Goal: Obtain resource: Download file/media

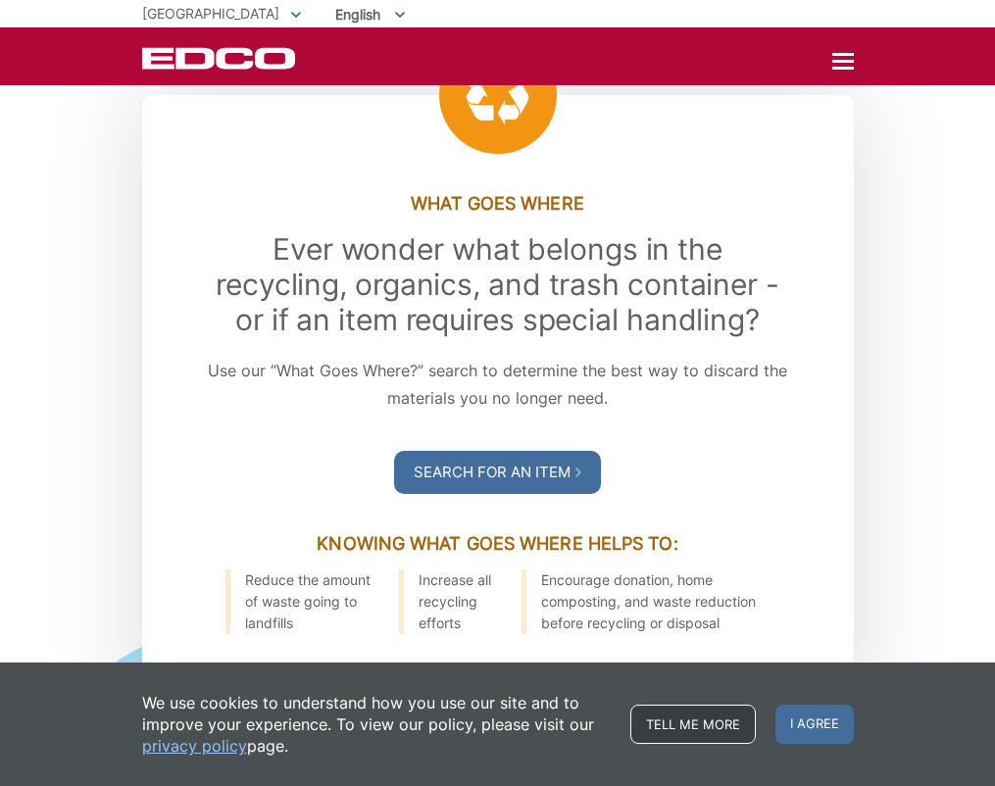
scroll to position [2406, 0]
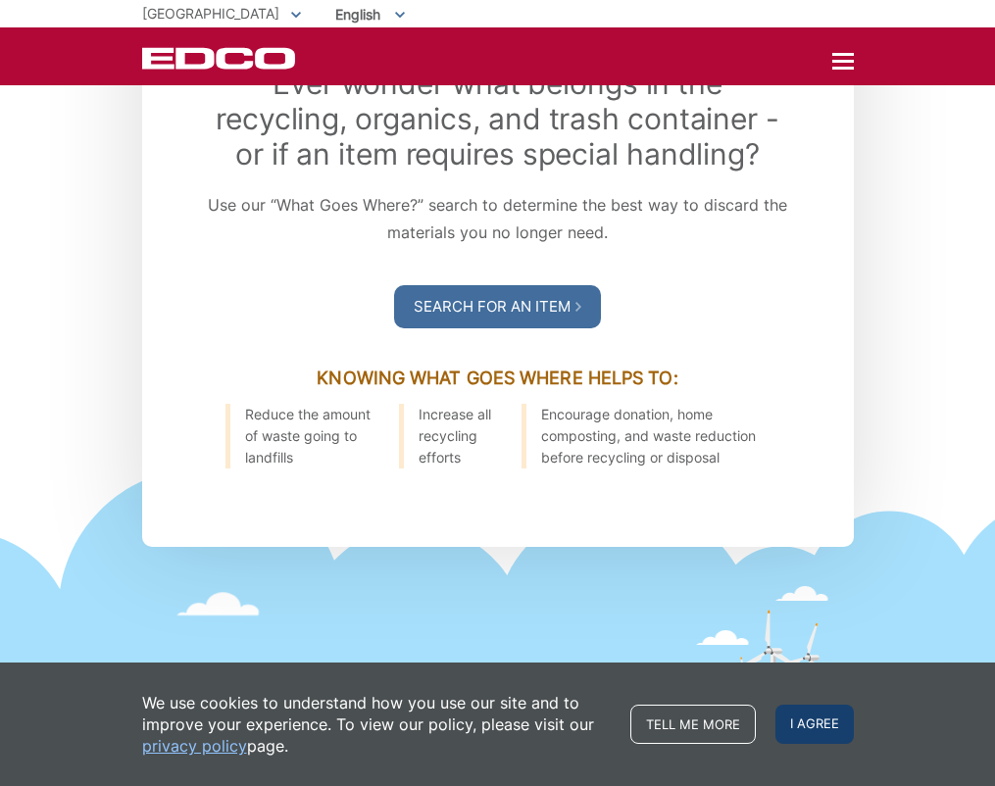
click at [815, 727] on span "I agree" at bounding box center [814, 724] width 78 height 39
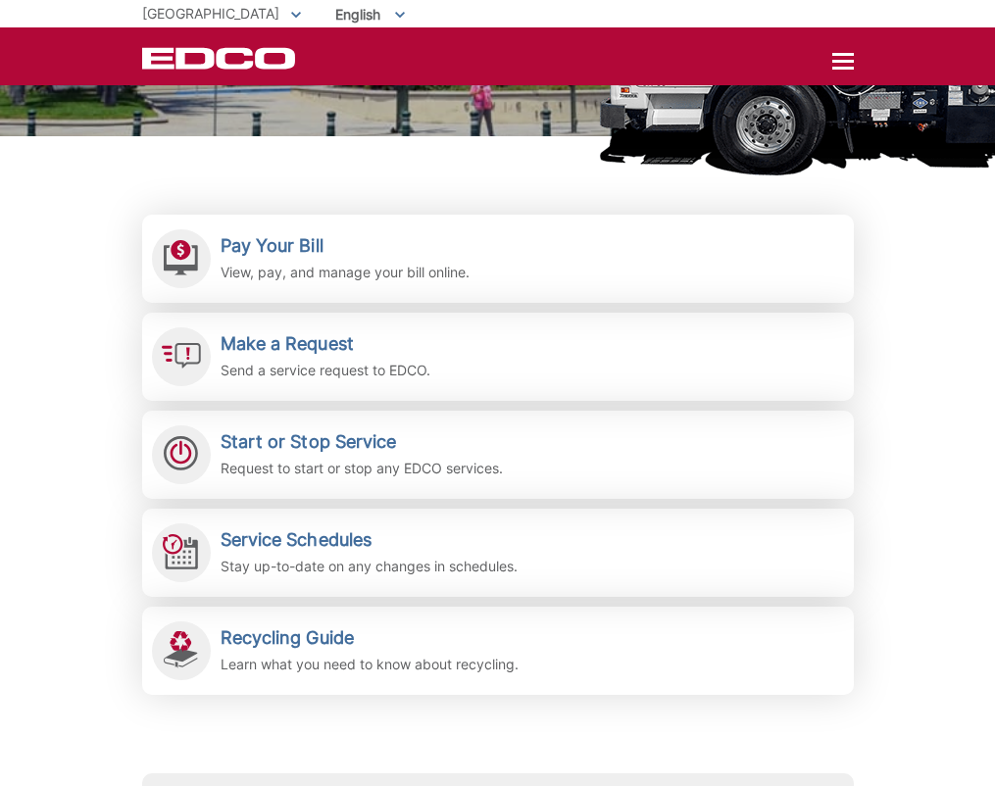
scroll to position [0, 0]
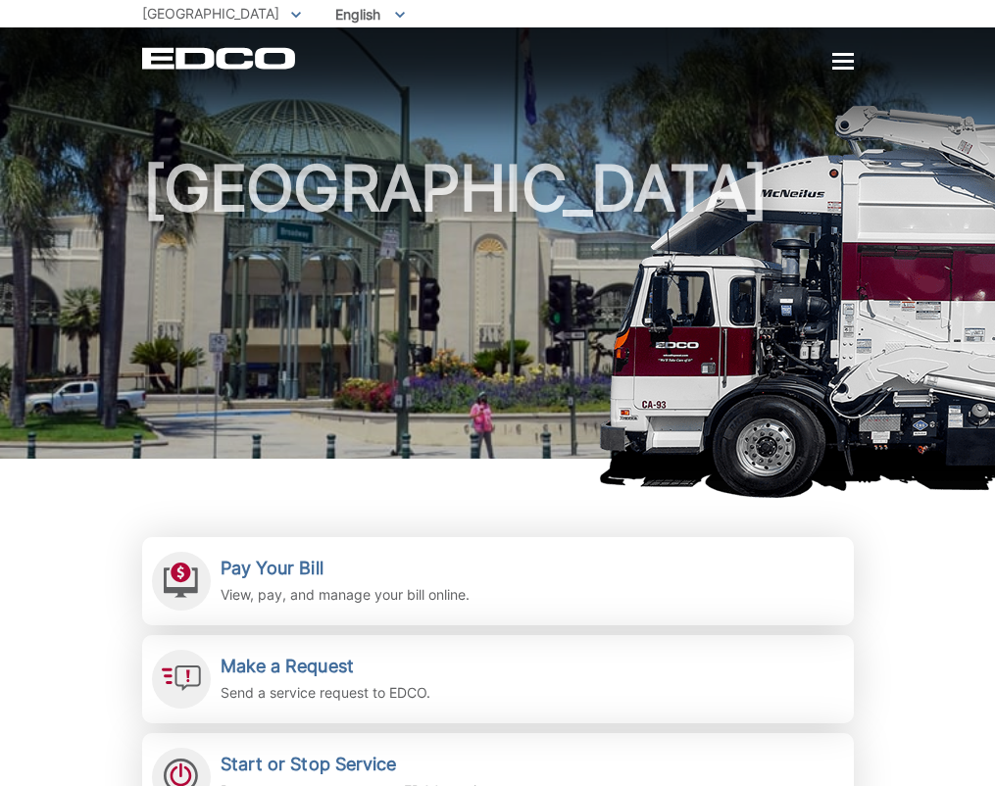
click at [845, 60] on div at bounding box center [843, 61] width 22 height 3
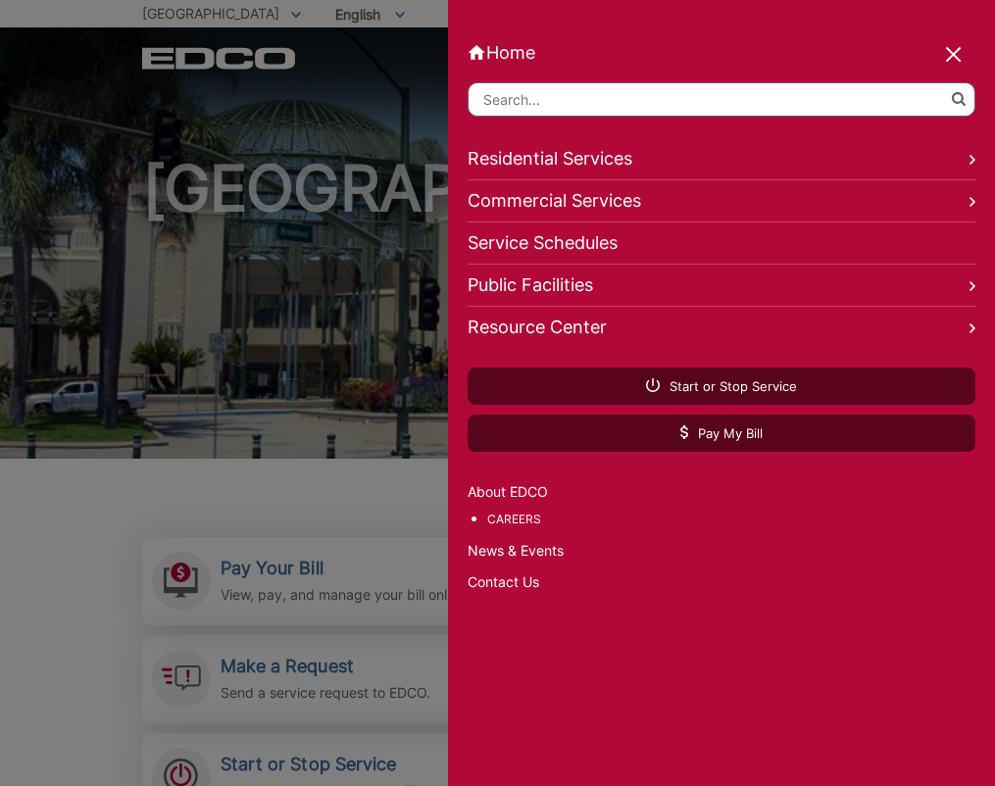
click at [502, 525] on link "Careers" at bounding box center [731, 520] width 488 height 22
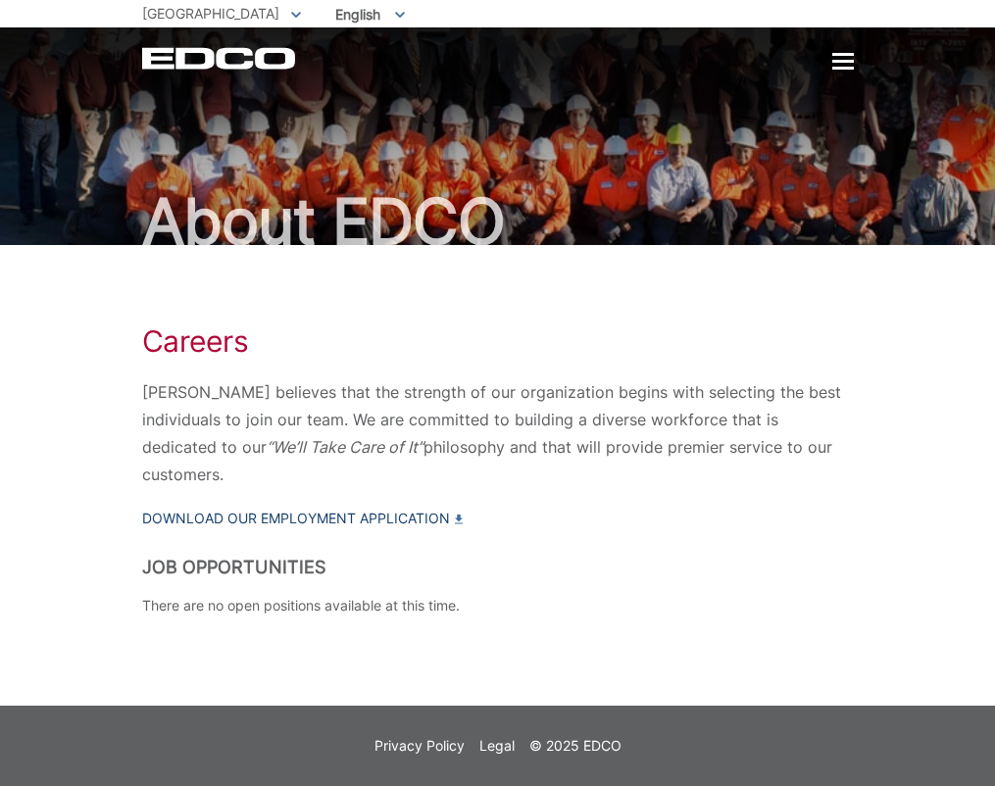
click at [260, 508] on link "Download our Employment Application" at bounding box center [302, 519] width 320 height 22
